Goal: Task Accomplishment & Management: Use online tool/utility

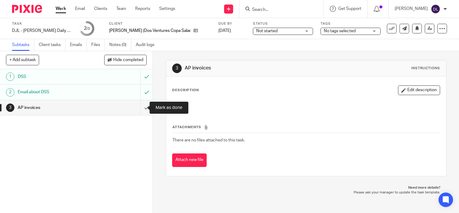
click at [142, 108] on input "submit" at bounding box center [76, 107] width 152 height 15
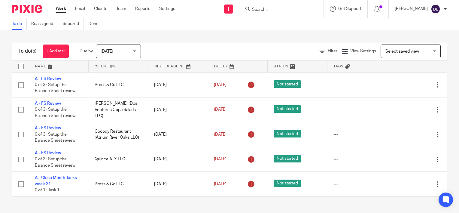
click at [40, 68] on link at bounding box center [58, 66] width 59 height 12
